Goal: Find contact information: Find contact information

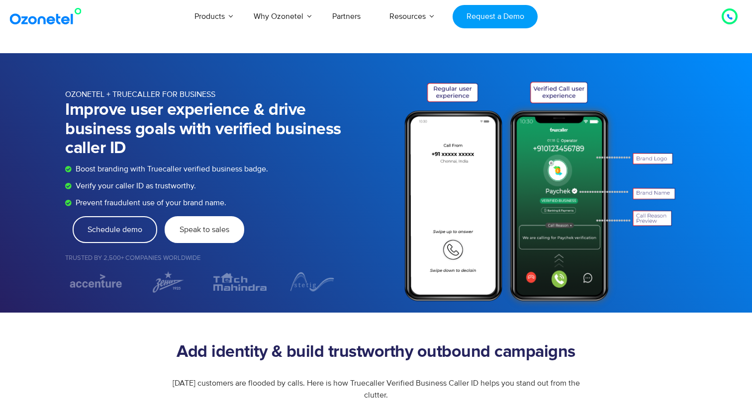
click at [178, 240] on link "Speak to sales" at bounding box center [205, 229] width 80 height 27
click at [726, 17] on div at bounding box center [730, 16] width 12 height 12
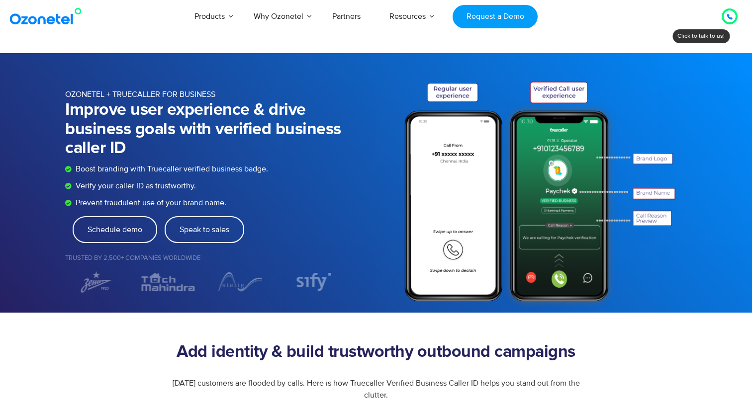
click at [620, 16] on div "Products AI & CX Voice AI Agents Agent Assist Voice of Customer Quality Audits …" at bounding box center [437, 16] width 614 height 33
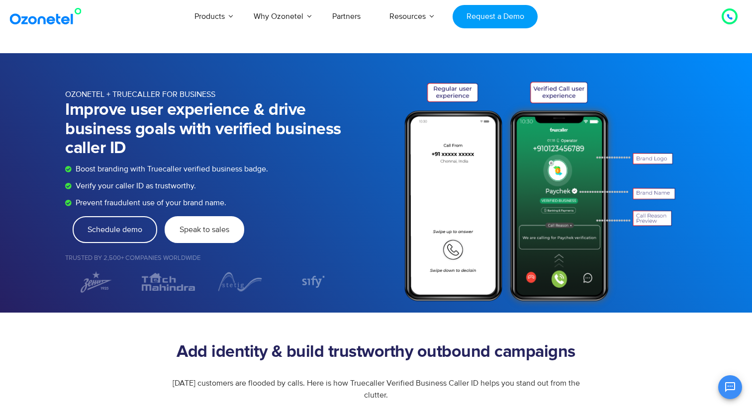
click at [214, 230] on span "Speak to sales" at bounding box center [205, 230] width 50 height 8
